Goal: Task Accomplishment & Management: Manage account settings

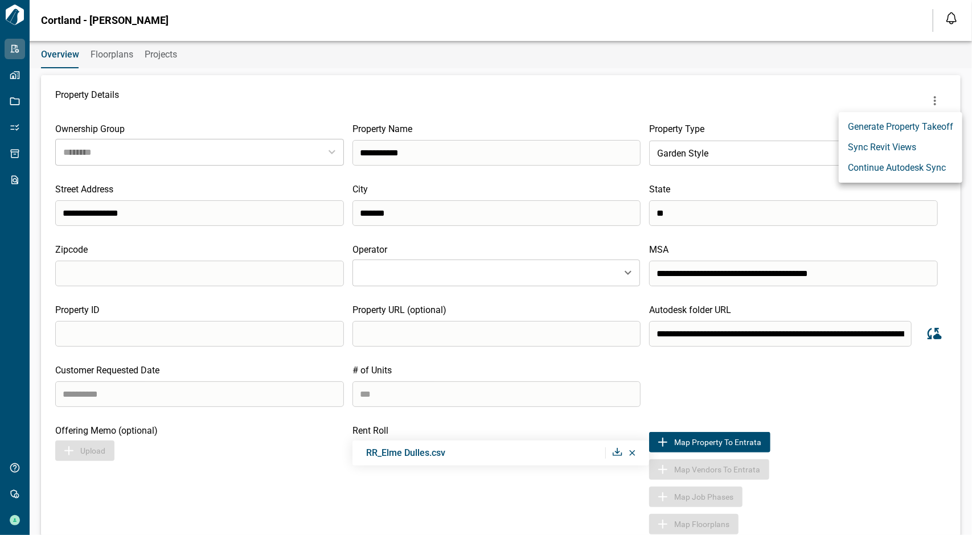
click at [537, 85] on div at bounding box center [486, 267] width 972 height 535
click at [929, 99] on icon "more" at bounding box center [935, 101] width 14 height 14
click at [756, 95] on div at bounding box center [486, 267] width 972 height 535
click at [935, 98] on icon "more" at bounding box center [935, 101] width 14 height 14
